Goal: Information Seeking & Learning: Learn about a topic

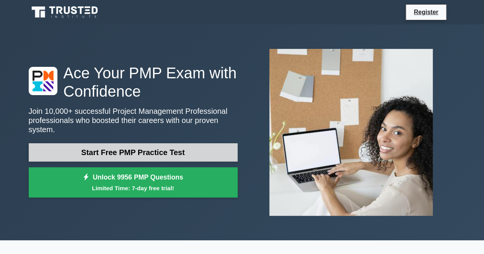
click at [169, 148] on link "Start Free PMP Practice Test" at bounding box center [133, 152] width 209 height 18
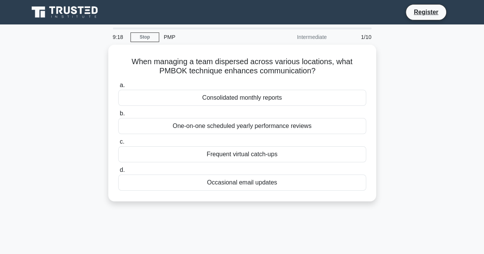
click at [314, 37] on div "Intermediate" at bounding box center [297, 36] width 67 height 15
click at [145, 38] on link "Stop" at bounding box center [144, 38] width 29 height 10
